Goal: Contribute content

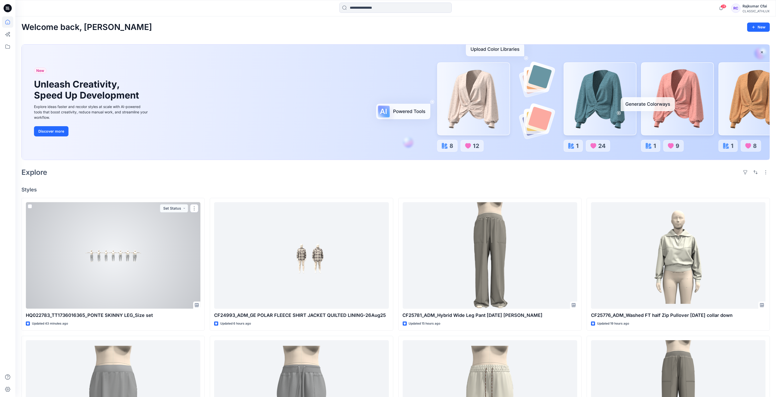
click at [150, 234] on div at bounding box center [113, 255] width 175 height 107
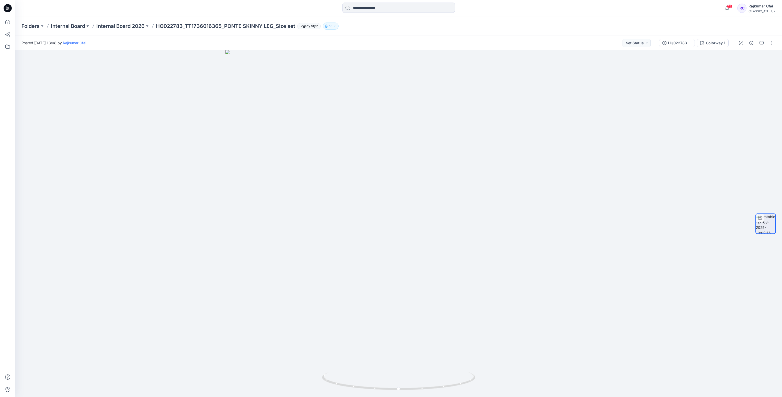
click at [8, 7] on icon at bounding box center [8, 7] width 3 height 0
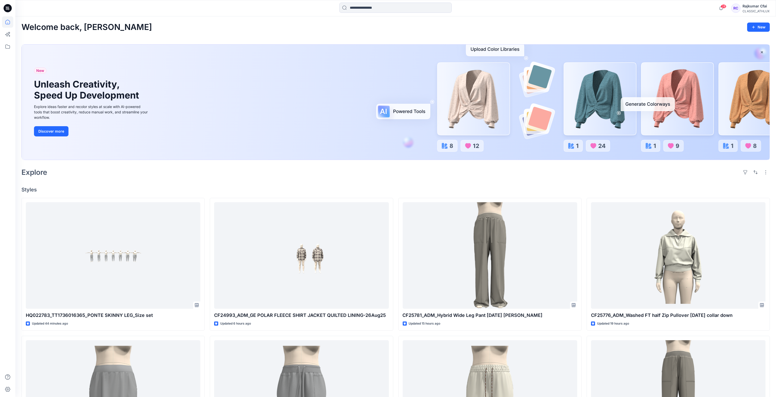
click at [361, 176] on div "Explore" at bounding box center [395, 172] width 749 height 12
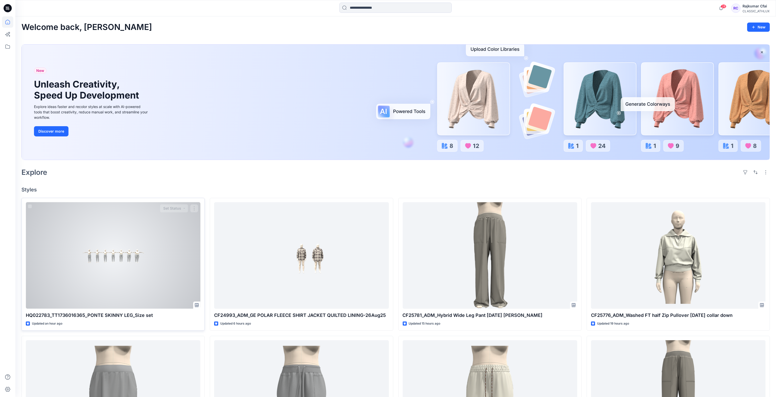
click at [115, 237] on div at bounding box center [113, 255] width 175 height 107
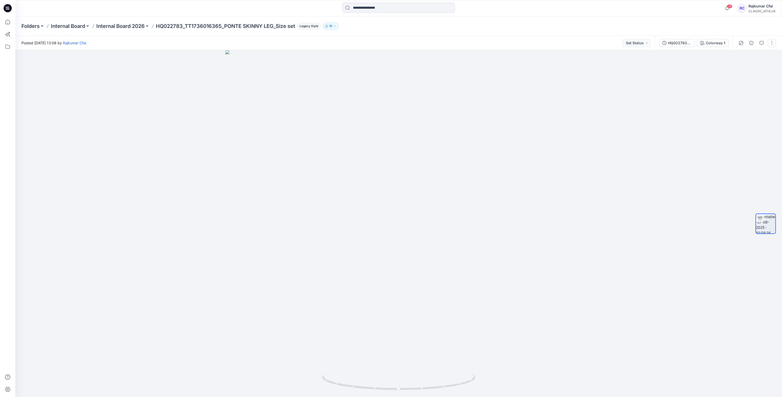
click at [770, 44] on button "button" at bounding box center [772, 43] width 8 height 8
click at [740, 56] on p "Edit" at bounding box center [739, 54] width 6 height 5
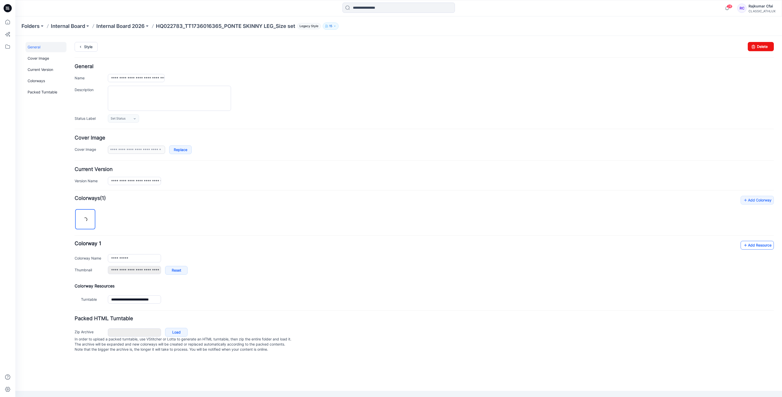
click at [754, 246] on link "Add Resource" at bounding box center [757, 245] width 33 height 9
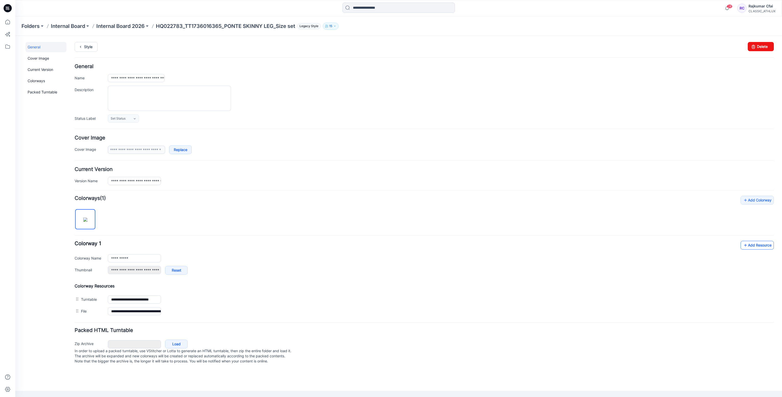
click at [763, 245] on link "Add Resource" at bounding box center [757, 245] width 33 height 9
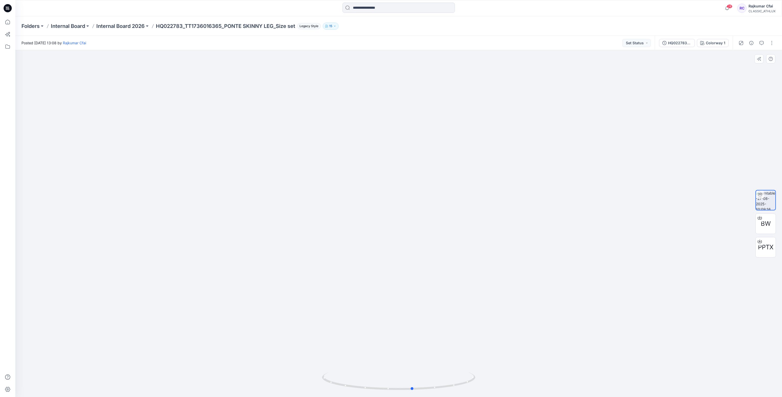
drag, startPoint x: 432, startPoint y: 388, endPoint x: 292, endPoint y: 388, distance: 139.9
click at [292, 390] on div at bounding box center [398, 223] width 767 height 346
click at [7, 11] on icon at bounding box center [8, 8] width 8 height 8
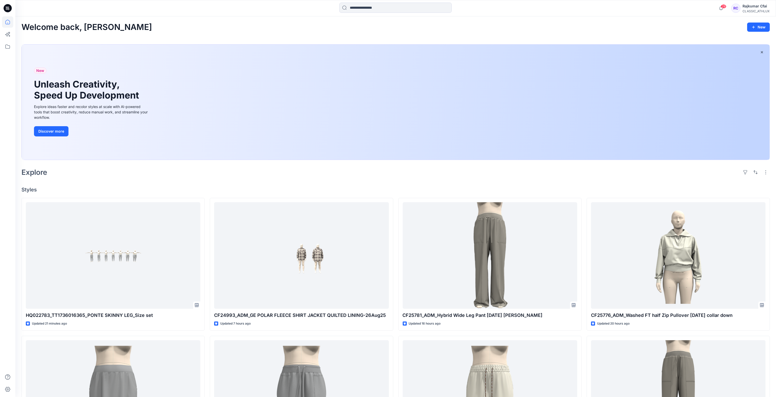
click at [261, 189] on h4 "Styles" at bounding box center [395, 189] width 749 height 6
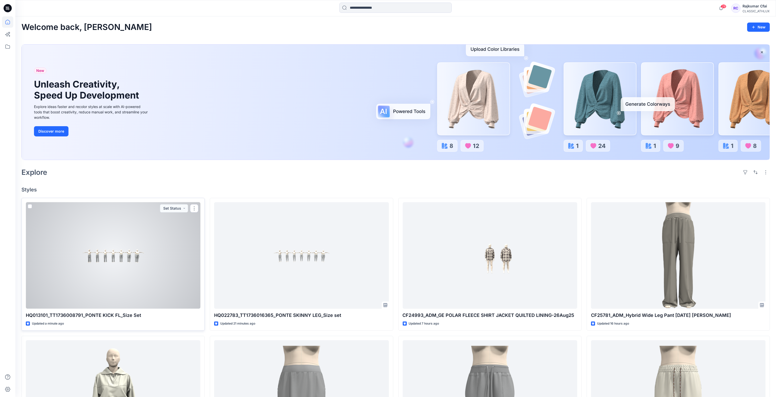
click at [148, 264] on div at bounding box center [113, 255] width 175 height 107
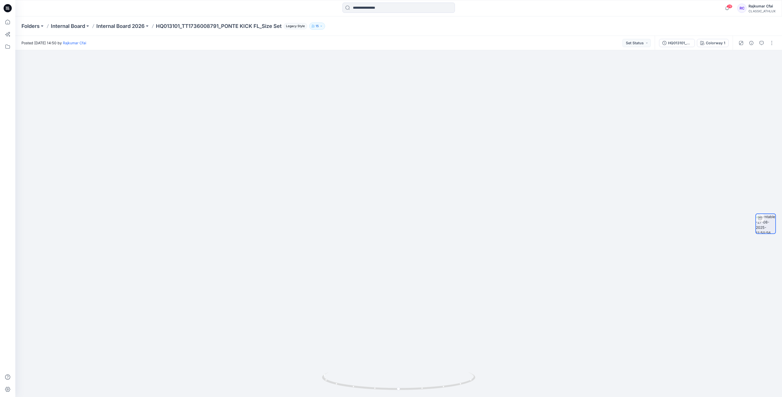
drag, startPoint x: 7, startPoint y: 10, endPoint x: 4, endPoint y: 13, distance: 4.0
click at [7, 10] on icon at bounding box center [8, 8] width 8 height 8
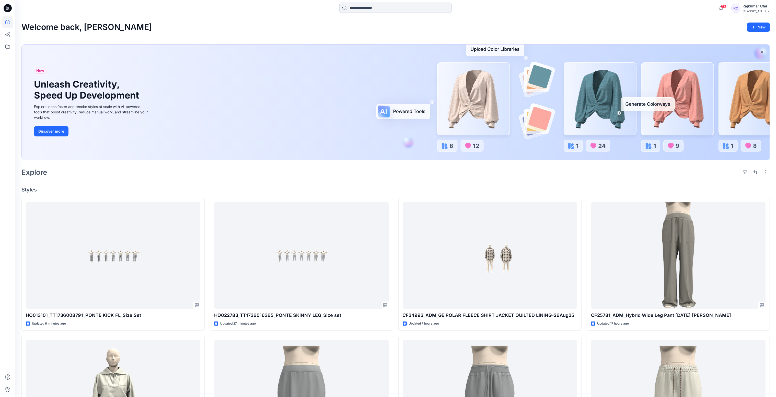
click at [217, 184] on div "Welcome back, Rajkumar New New Unleash Creativity, Speed Up Development Explore…" at bounding box center [395, 323] width 761 height 614
click at [6, 7] on icon at bounding box center [6, 7] width 1 height 0
